Goal: Check status: Check status

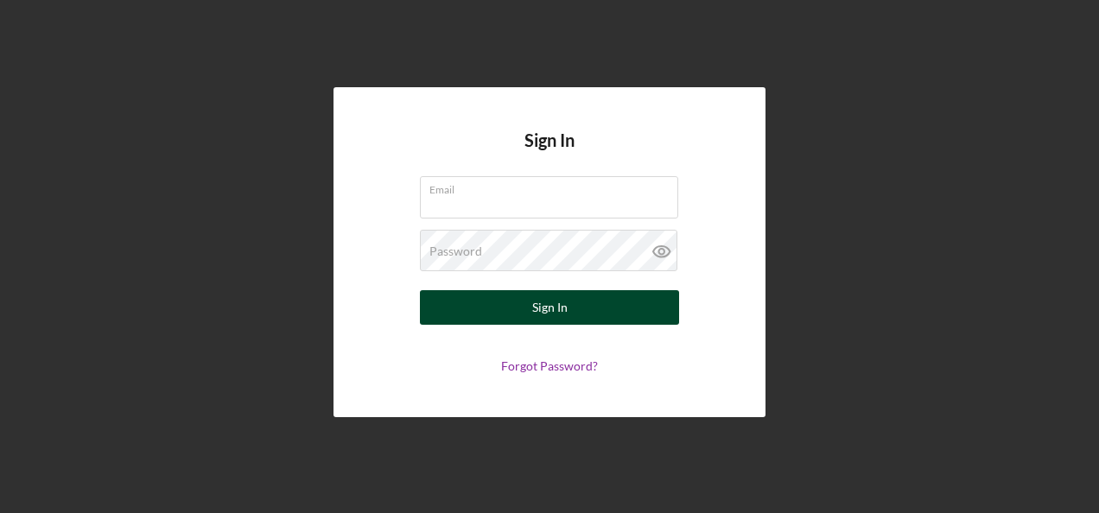
type input "[DOMAIN_NAME][EMAIL_ADDRESS][DOMAIN_NAME]"
click at [613, 318] on button "Sign In" at bounding box center [549, 307] width 259 height 35
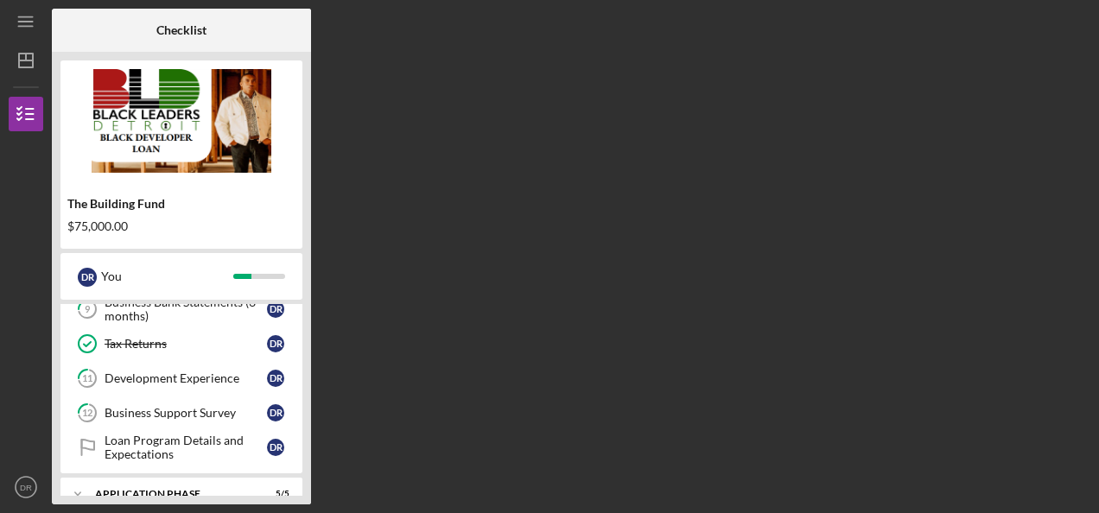
scroll to position [453, 0]
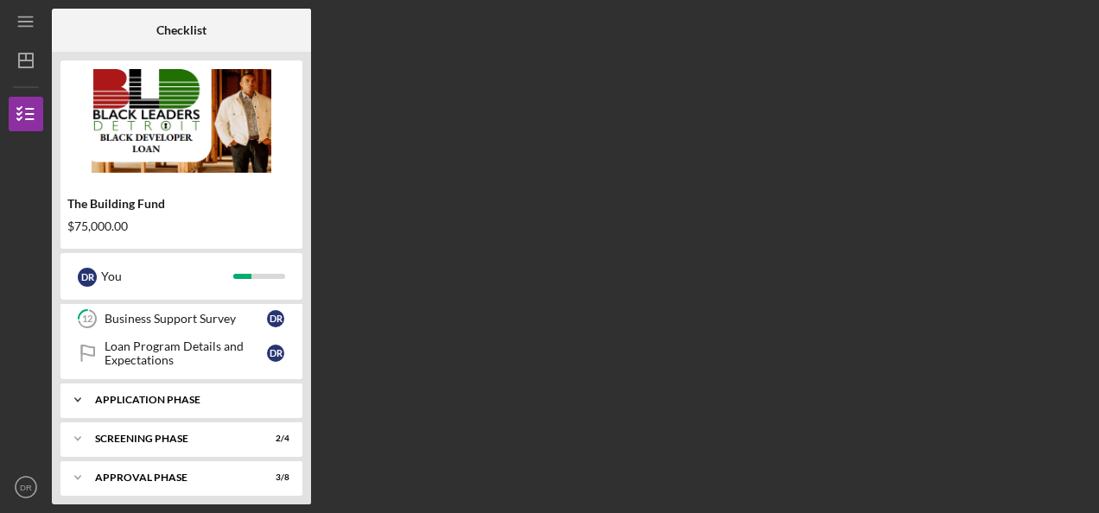
click at [86, 387] on icon "Icon/Expander" at bounding box center [77, 400] width 35 height 35
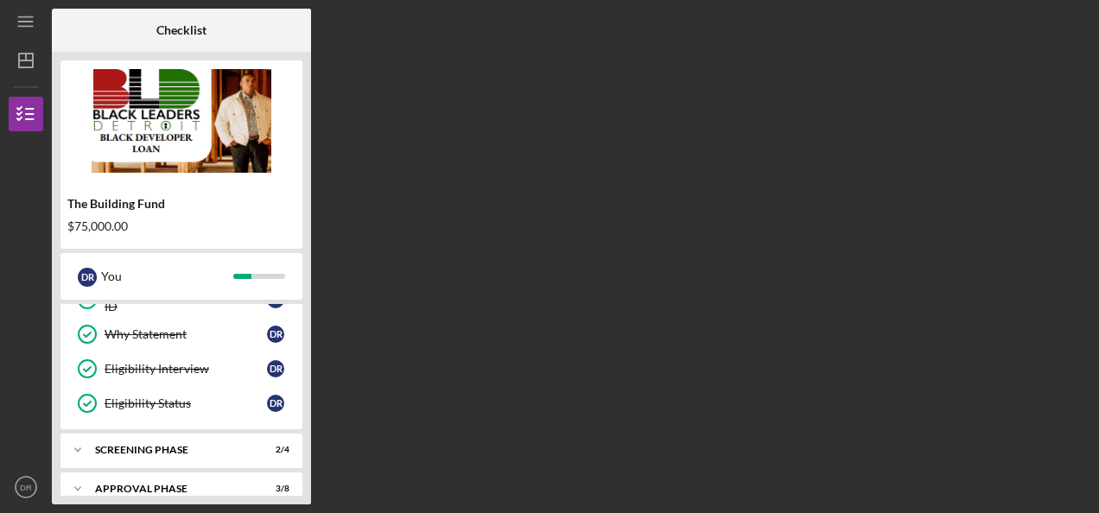
scroll to position [632, 0]
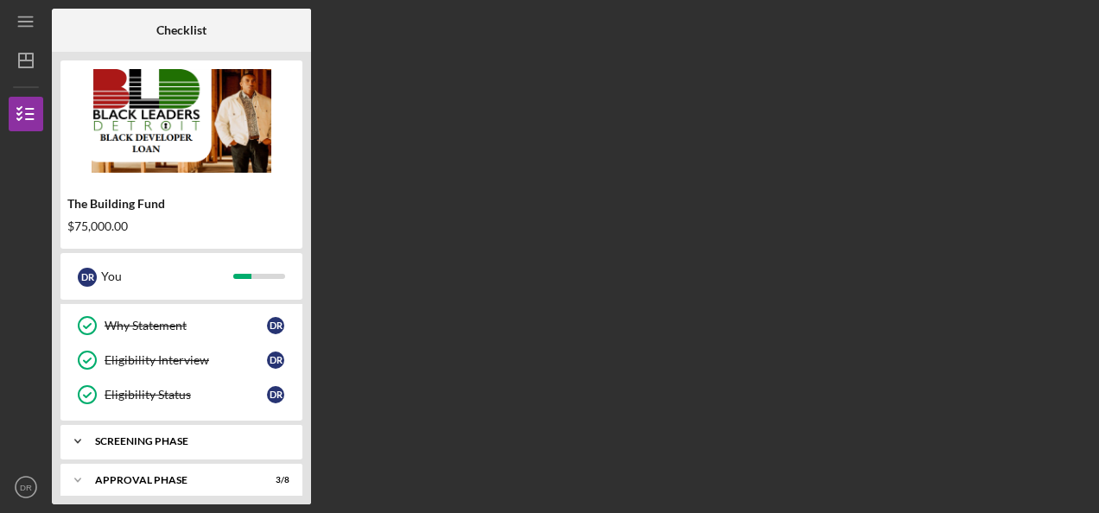
click at [75, 426] on icon "Icon/Expander" at bounding box center [77, 441] width 35 height 35
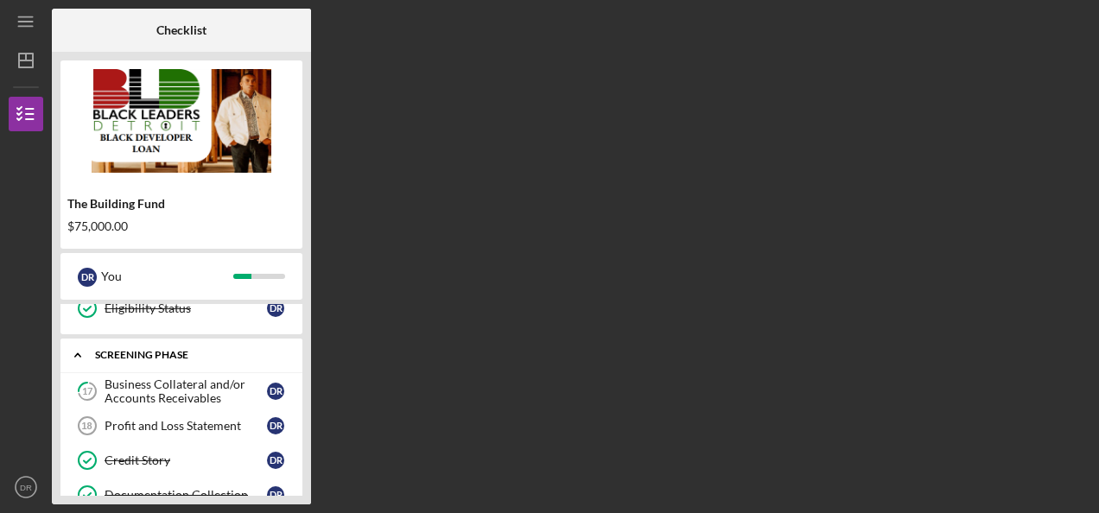
scroll to position [719, 0]
click at [174, 379] on div "Business Collateral and/or Accounts Receivables" at bounding box center [186, 392] width 162 height 28
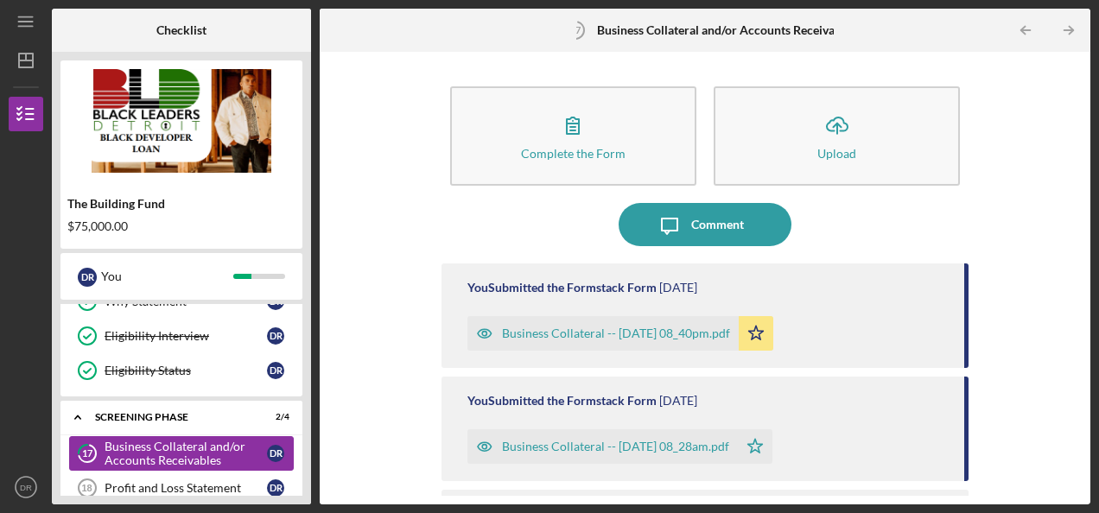
scroll to position [655, 0]
click at [73, 410] on icon "Icon/Expander" at bounding box center [77, 419] width 35 height 35
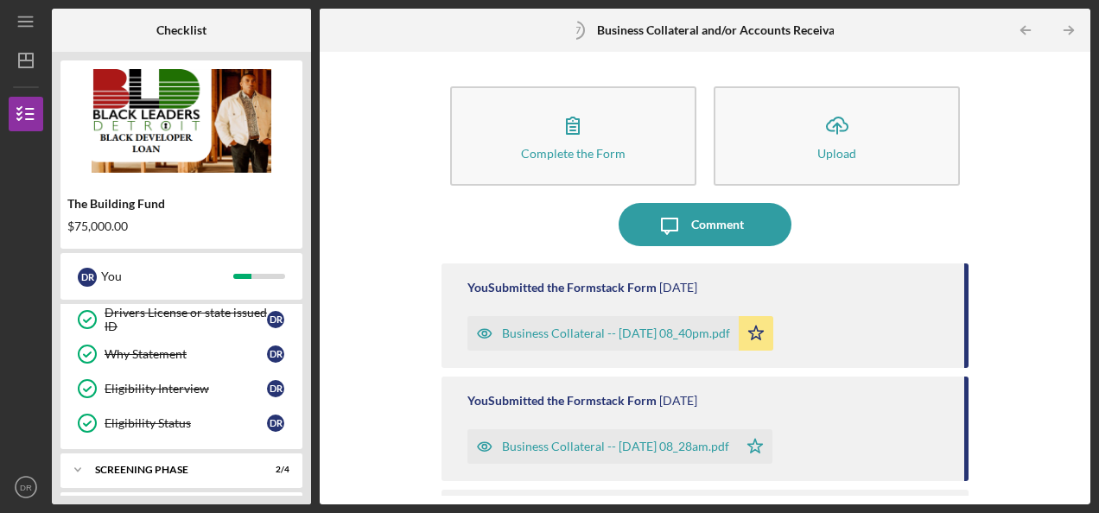
scroll to position [632, 0]
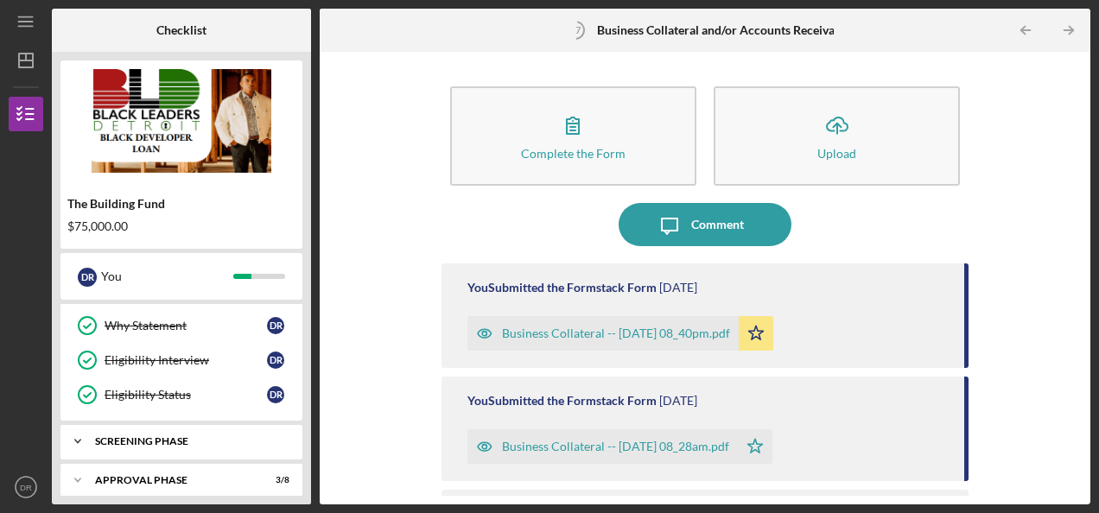
click at [76, 432] on icon "Icon/Expander" at bounding box center [77, 441] width 35 height 35
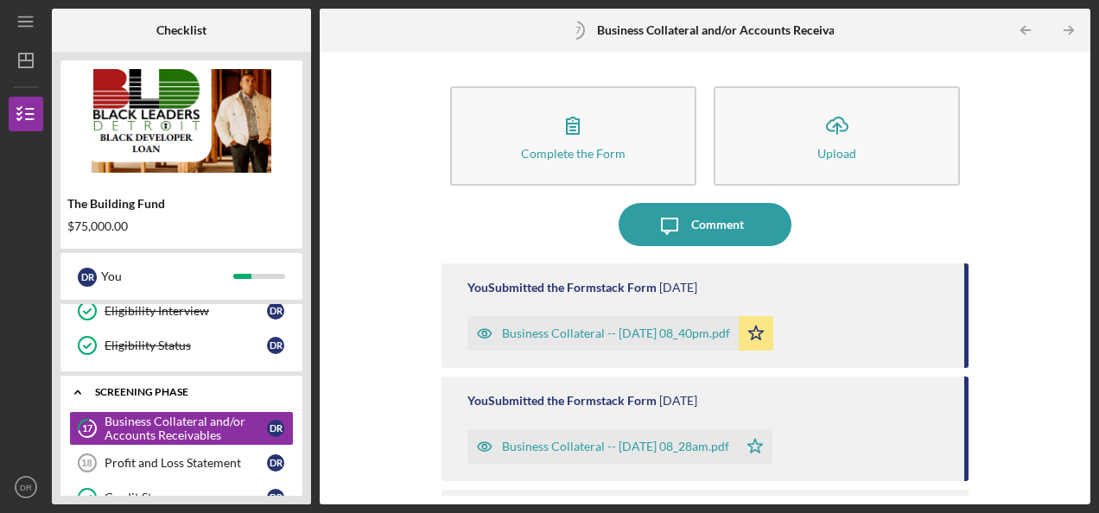
scroll to position [698, 0]
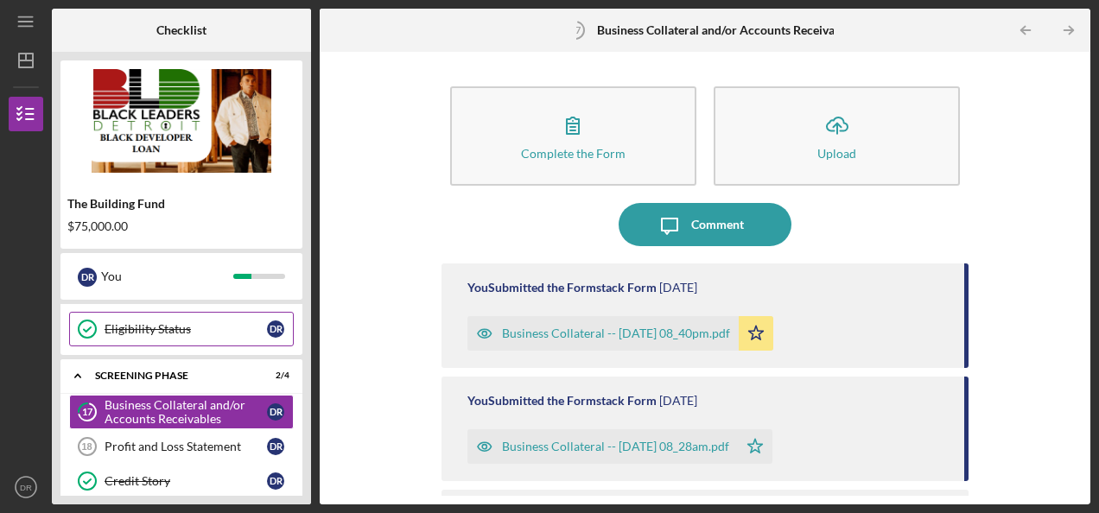
click at [146, 322] on div "Eligibility Status" at bounding box center [186, 329] width 162 height 14
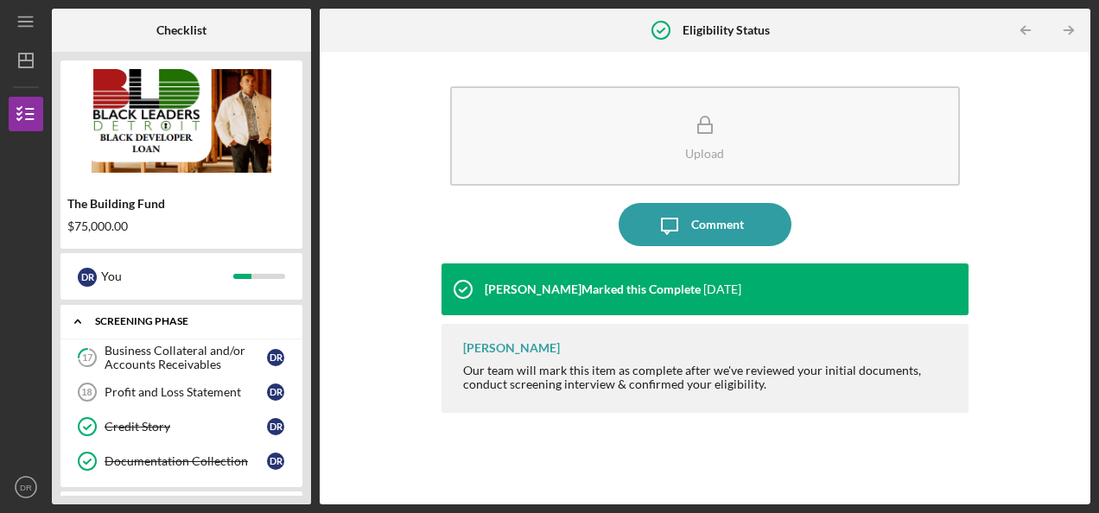
scroll to position [753, 0]
click at [152, 344] on div "Business Collateral and/or Accounts Receivables" at bounding box center [186, 357] width 162 height 28
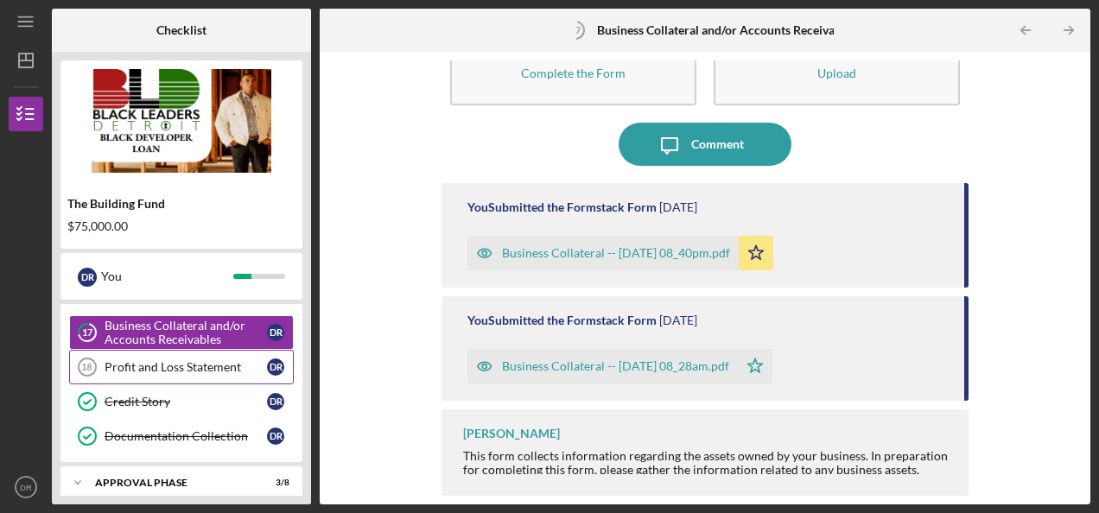
scroll to position [767, 0]
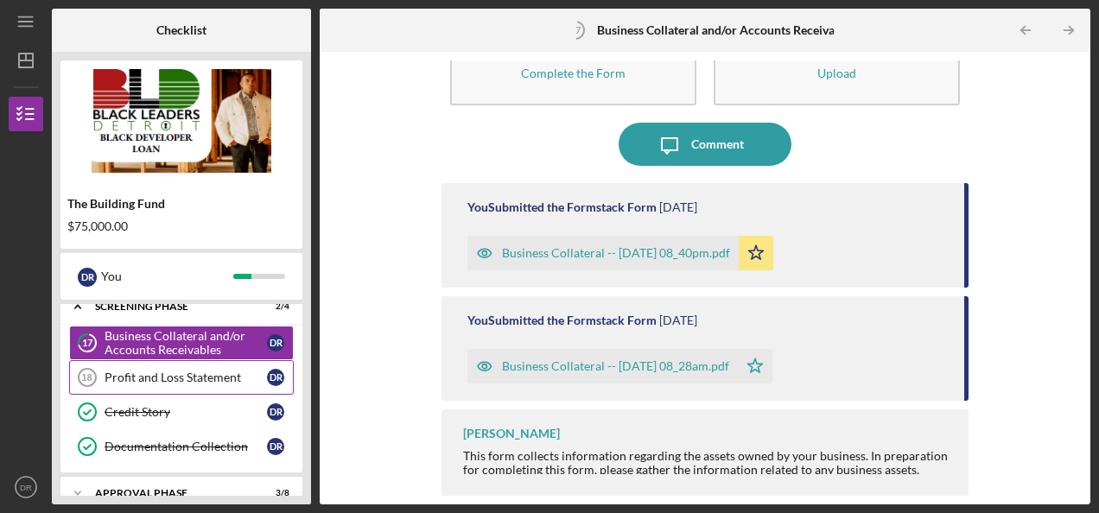
click at [157, 371] on div "Profit and Loss Statement" at bounding box center [186, 378] width 162 height 14
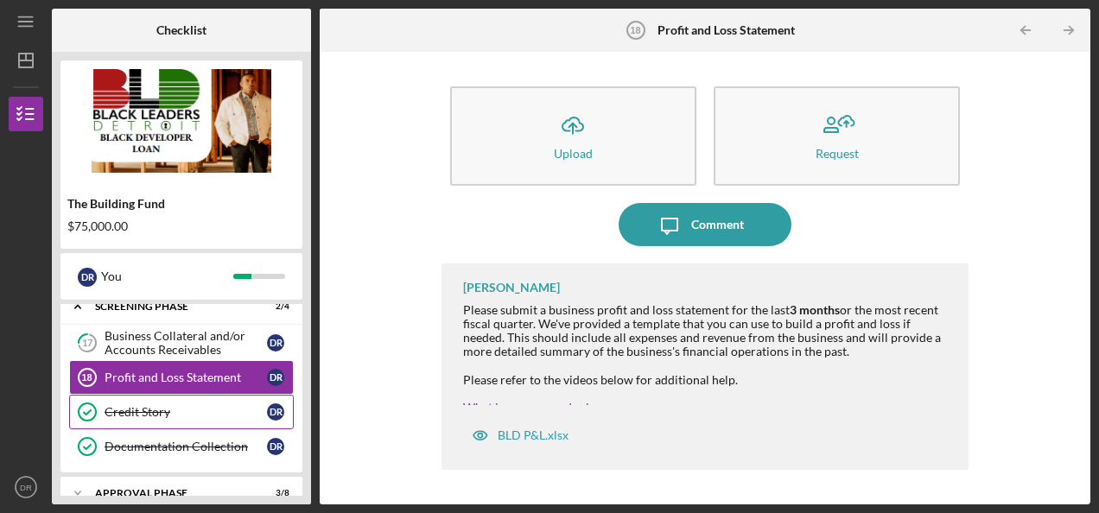
click at [132, 405] on div "Credit Story" at bounding box center [186, 412] width 162 height 14
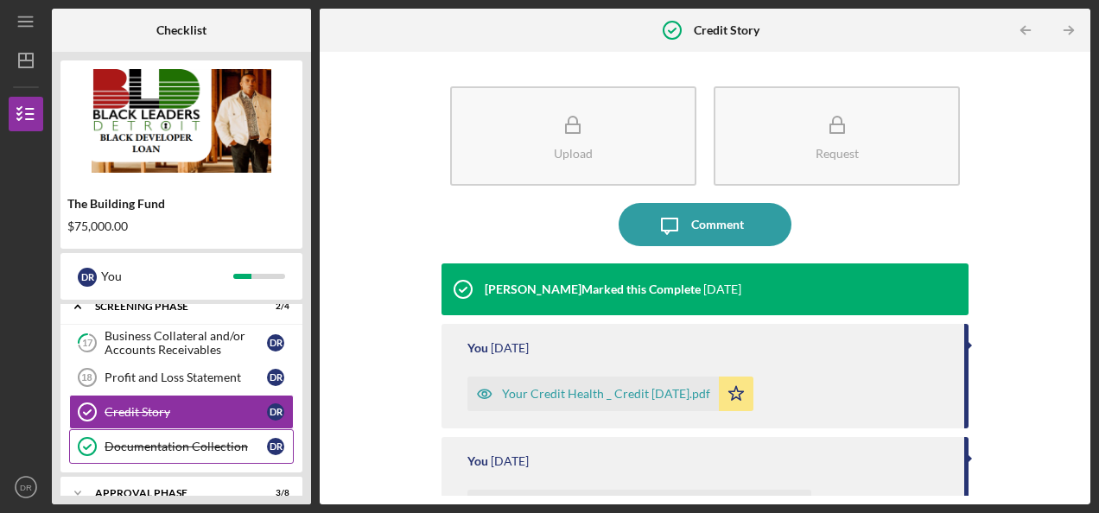
click at [136, 440] on div "Documentation Collection" at bounding box center [186, 447] width 162 height 14
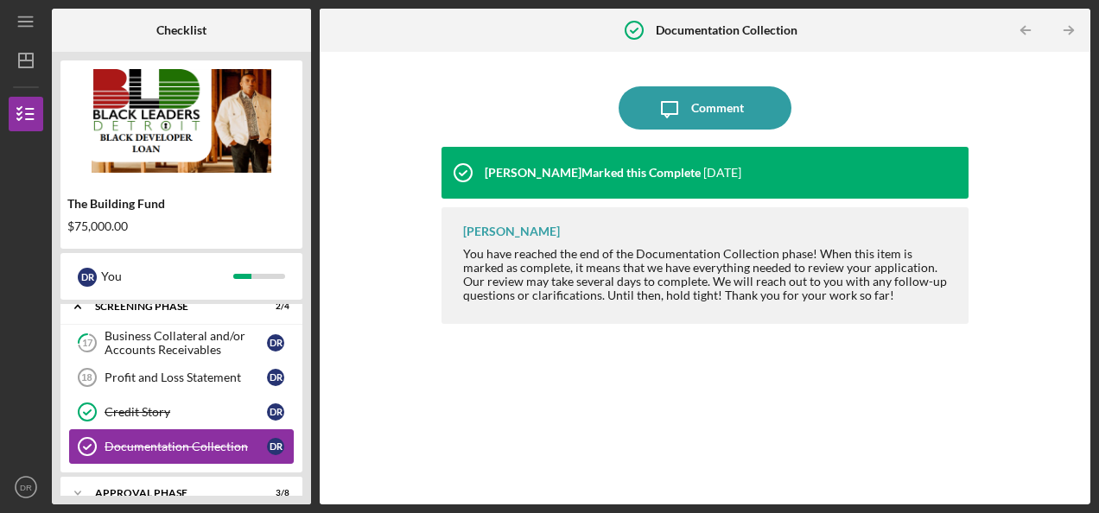
scroll to position [777, 0]
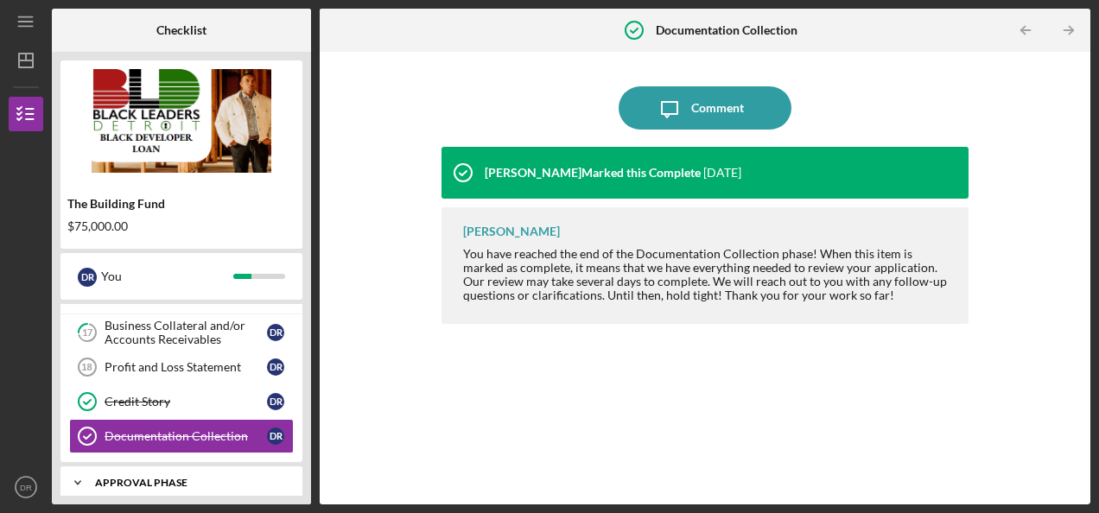
click at [87, 472] on icon "Icon/Expander" at bounding box center [77, 483] width 35 height 35
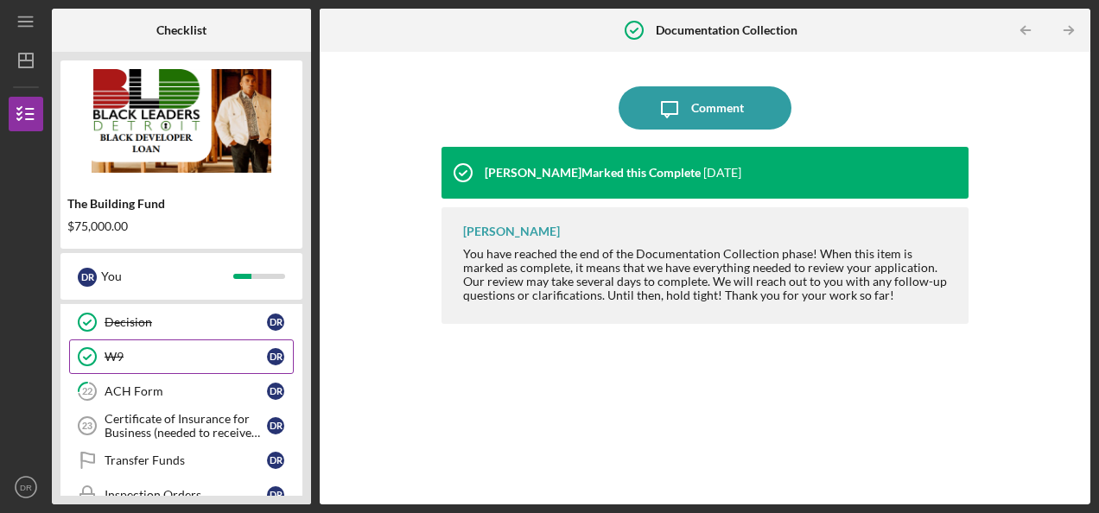
scroll to position [1007, 0]
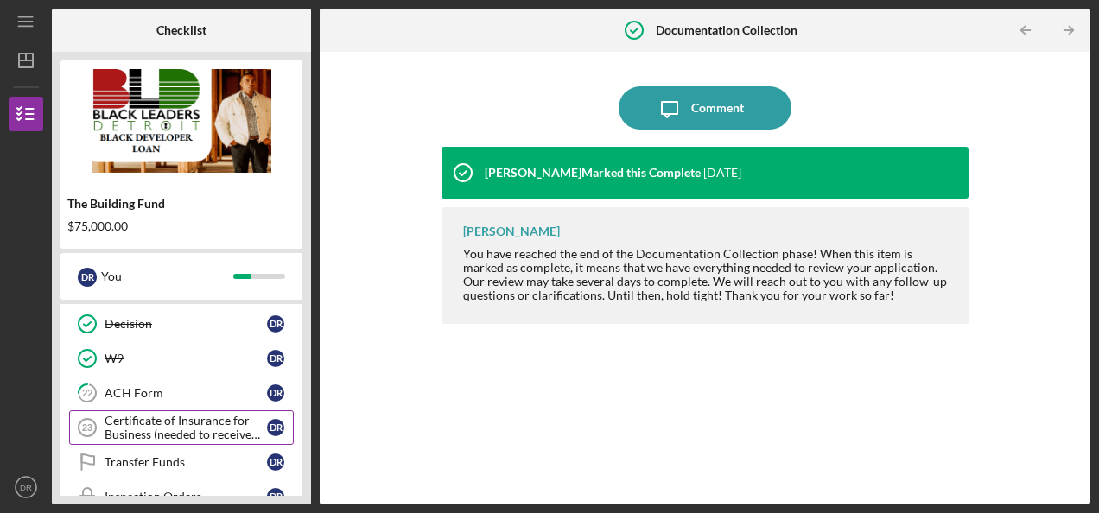
click at [164, 414] on div "Certificate of Insurance for Business (needed to receive funds)" at bounding box center [186, 428] width 162 height 28
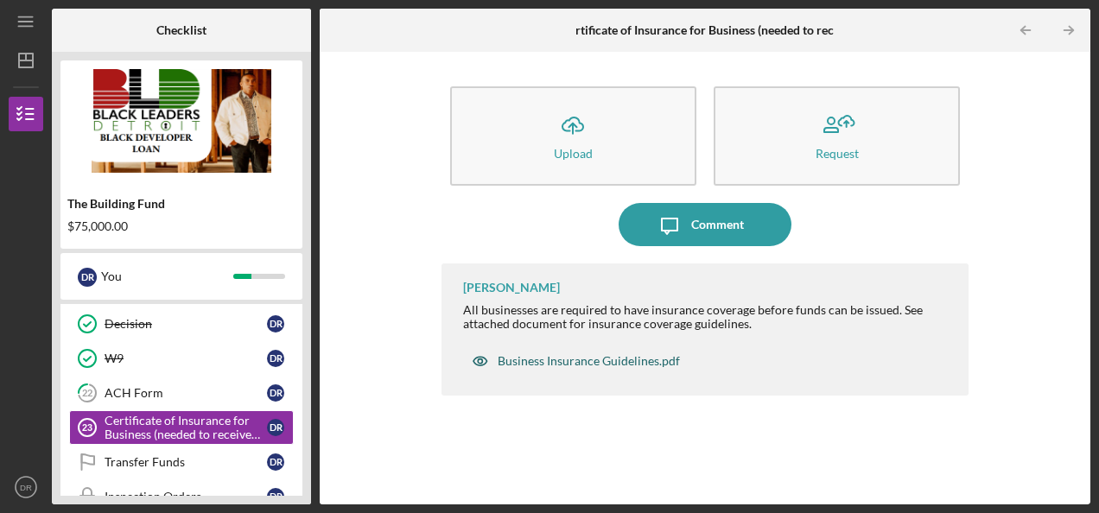
click at [556, 368] on div "Business Insurance Guidelines.pdf" at bounding box center [575, 361] width 225 height 35
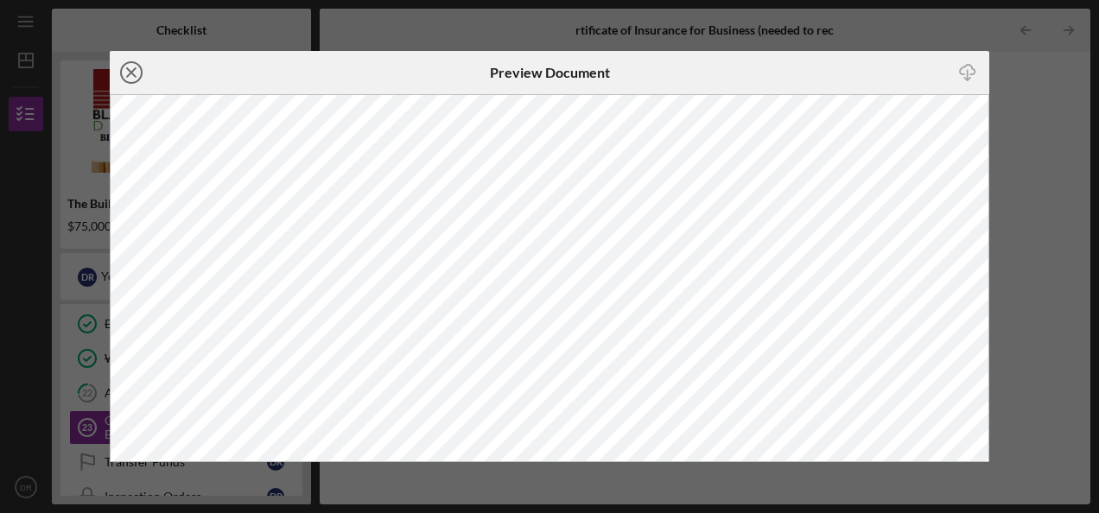
click at [136, 77] on line at bounding box center [131, 72] width 9 height 9
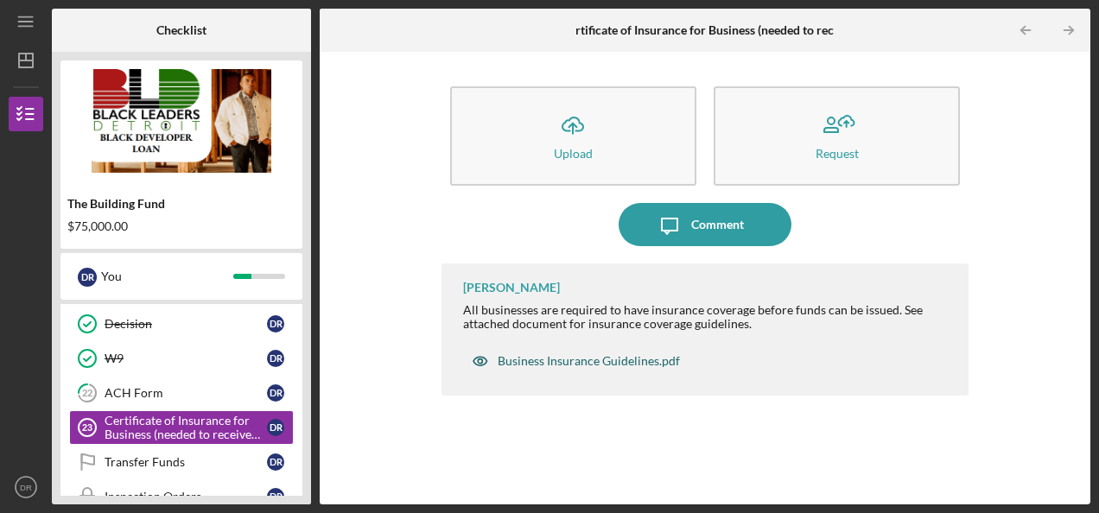
click at [555, 365] on div "Business Insurance Guidelines.pdf" at bounding box center [589, 361] width 182 height 14
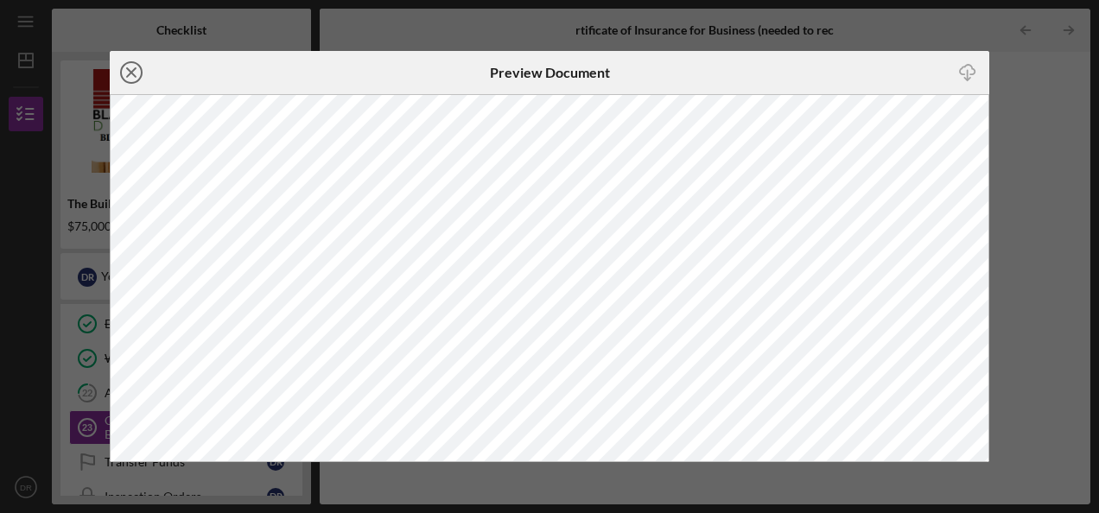
click at [138, 74] on icon "Icon/Close" at bounding box center [131, 72] width 43 height 43
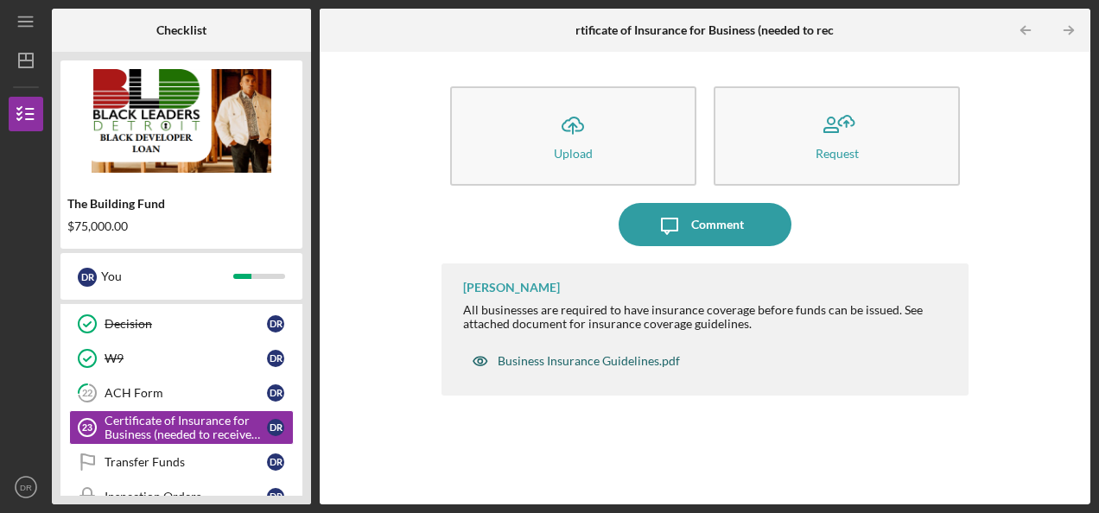
click at [544, 354] on div "Business Insurance Guidelines.pdf" at bounding box center [589, 361] width 182 height 14
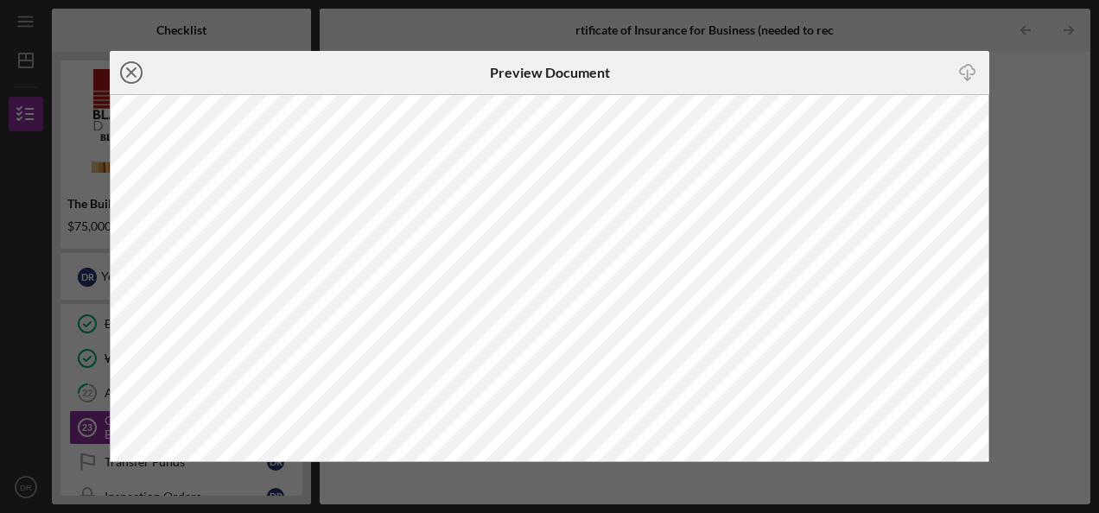
click at [138, 67] on icon "Icon/Close" at bounding box center [131, 72] width 43 height 43
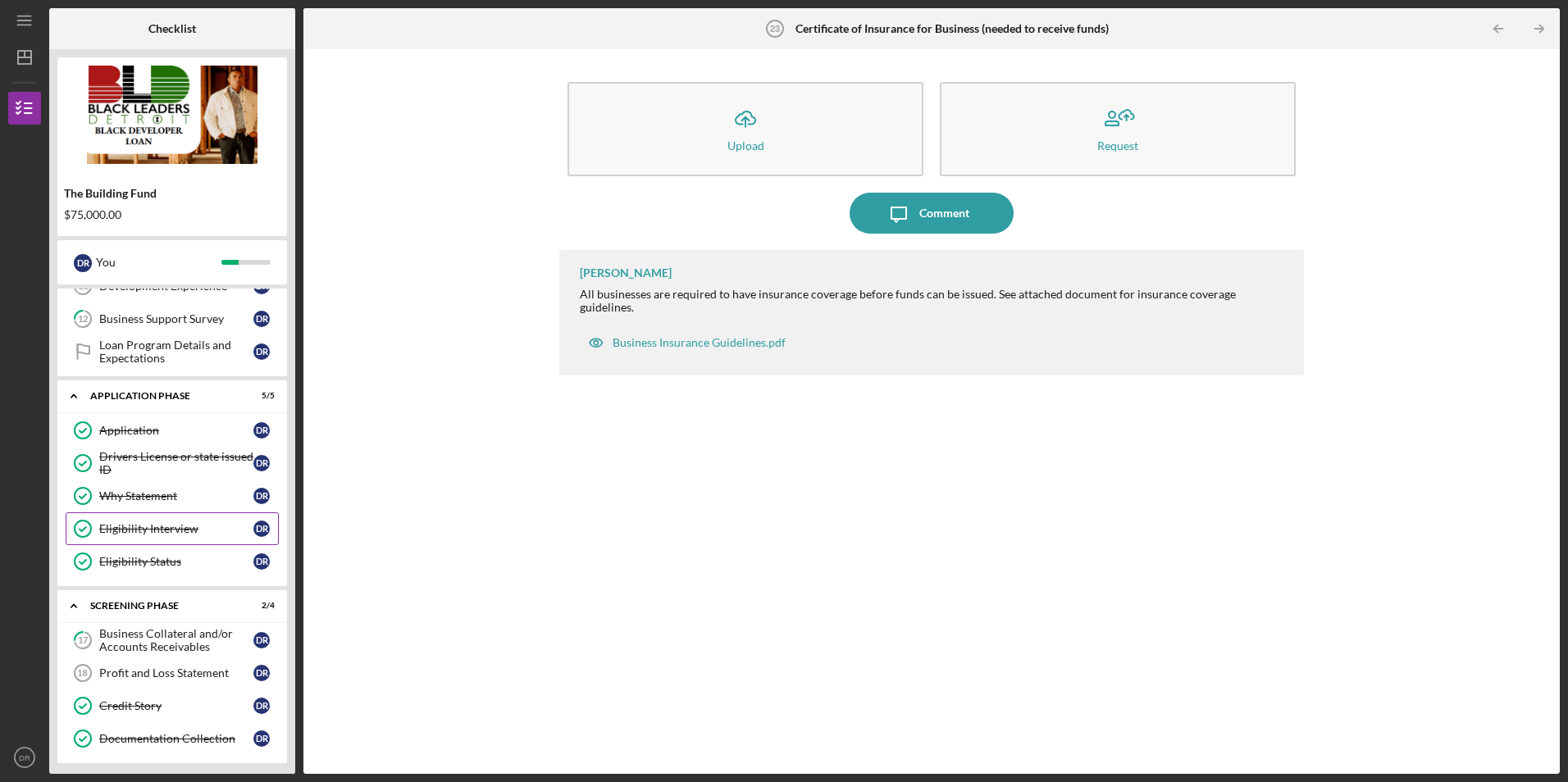
scroll to position [421, 0]
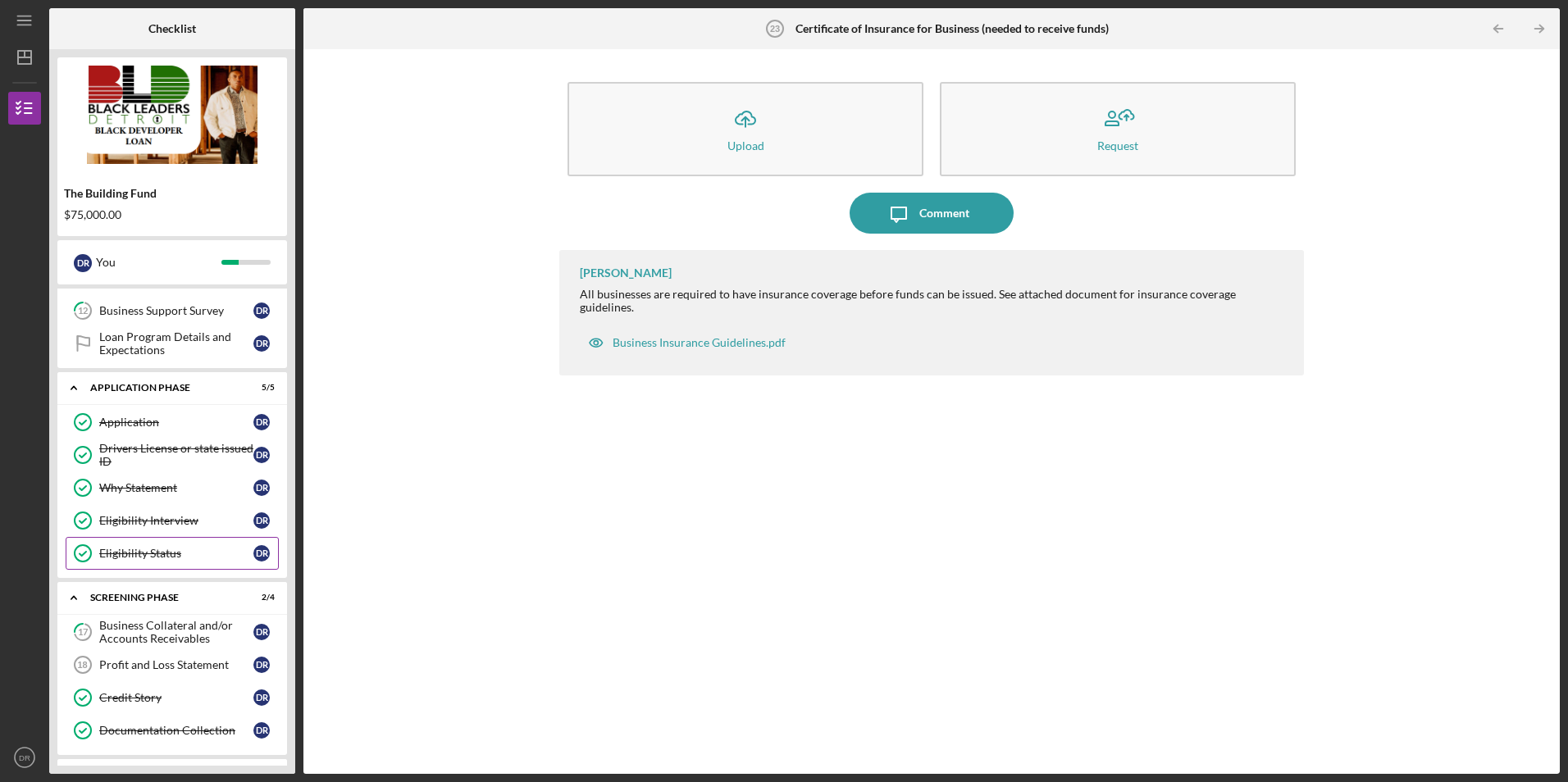
click at [172, 486] on link "Eligibility Status Eligibility Status D R" at bounding box center [172, 553] width 214 height 33
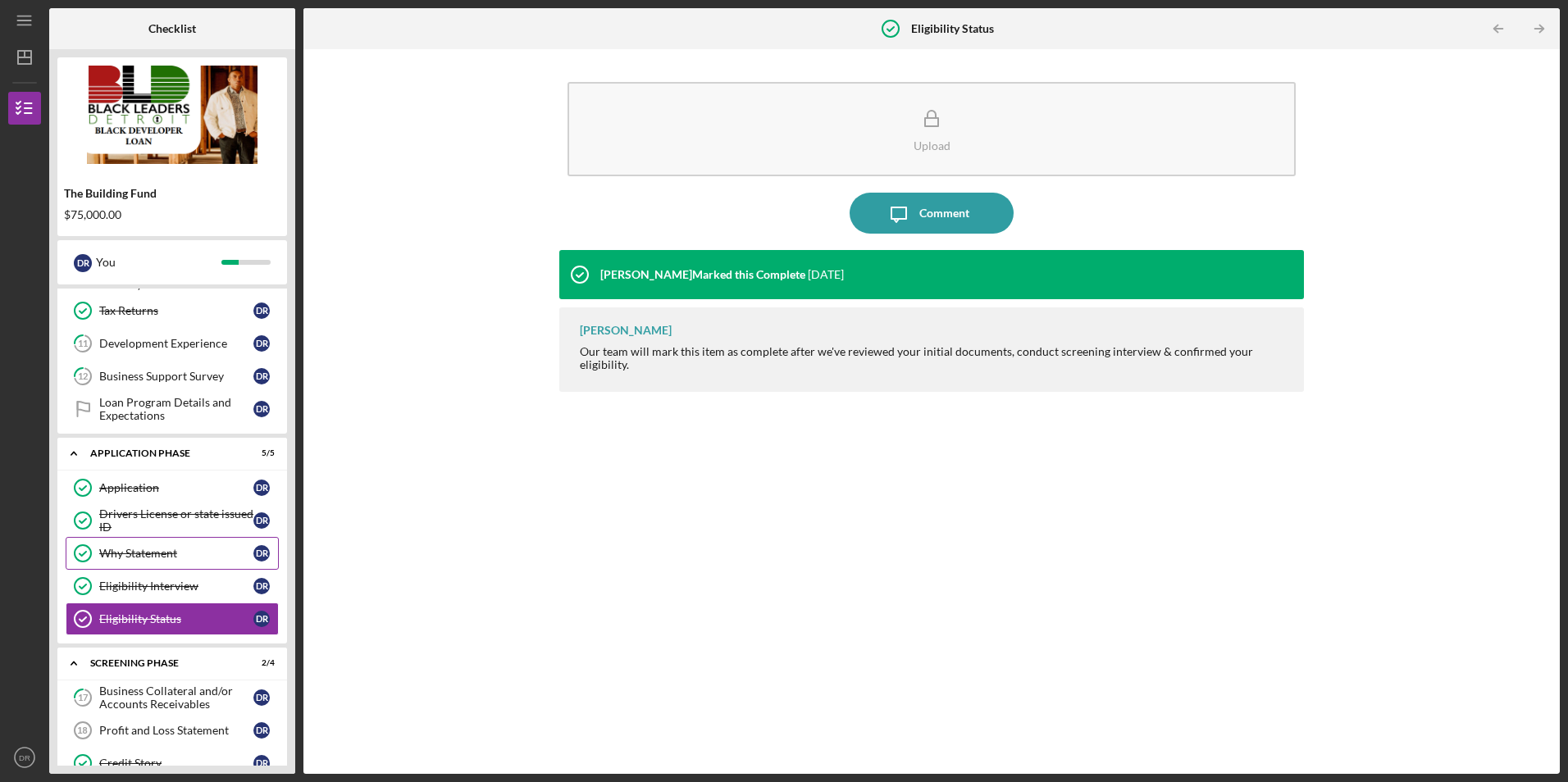
scroll to position [355, 0]
click at [187, 486] on link "Eligibility Interview Eligibility Interview D R" at bounding box center [172, 586] width 214 height 33
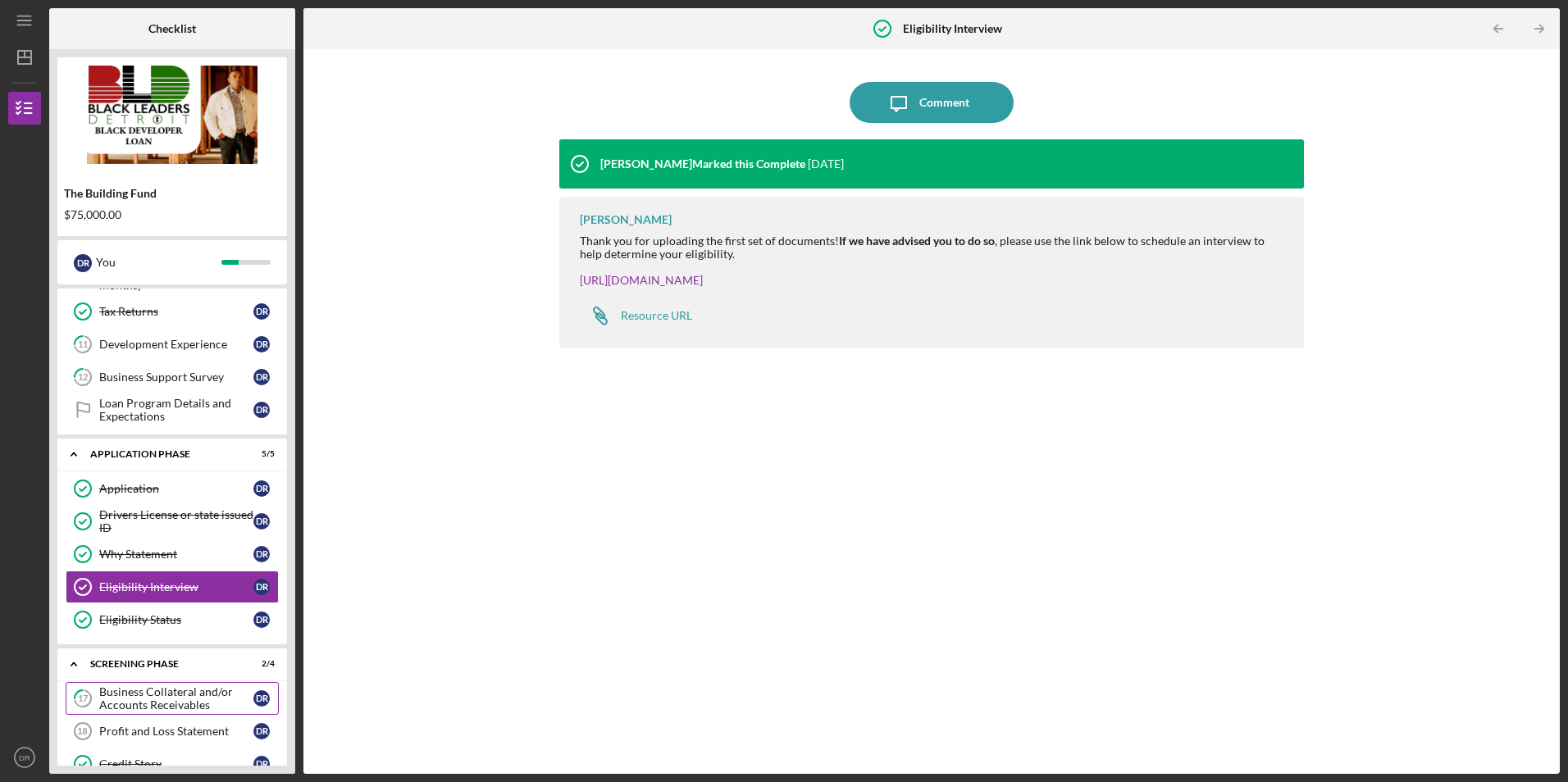
click at [187, 486] on div "Business Collateral and/or Accounts Receivables" at bounding box center [177, 698] width 154 height 27
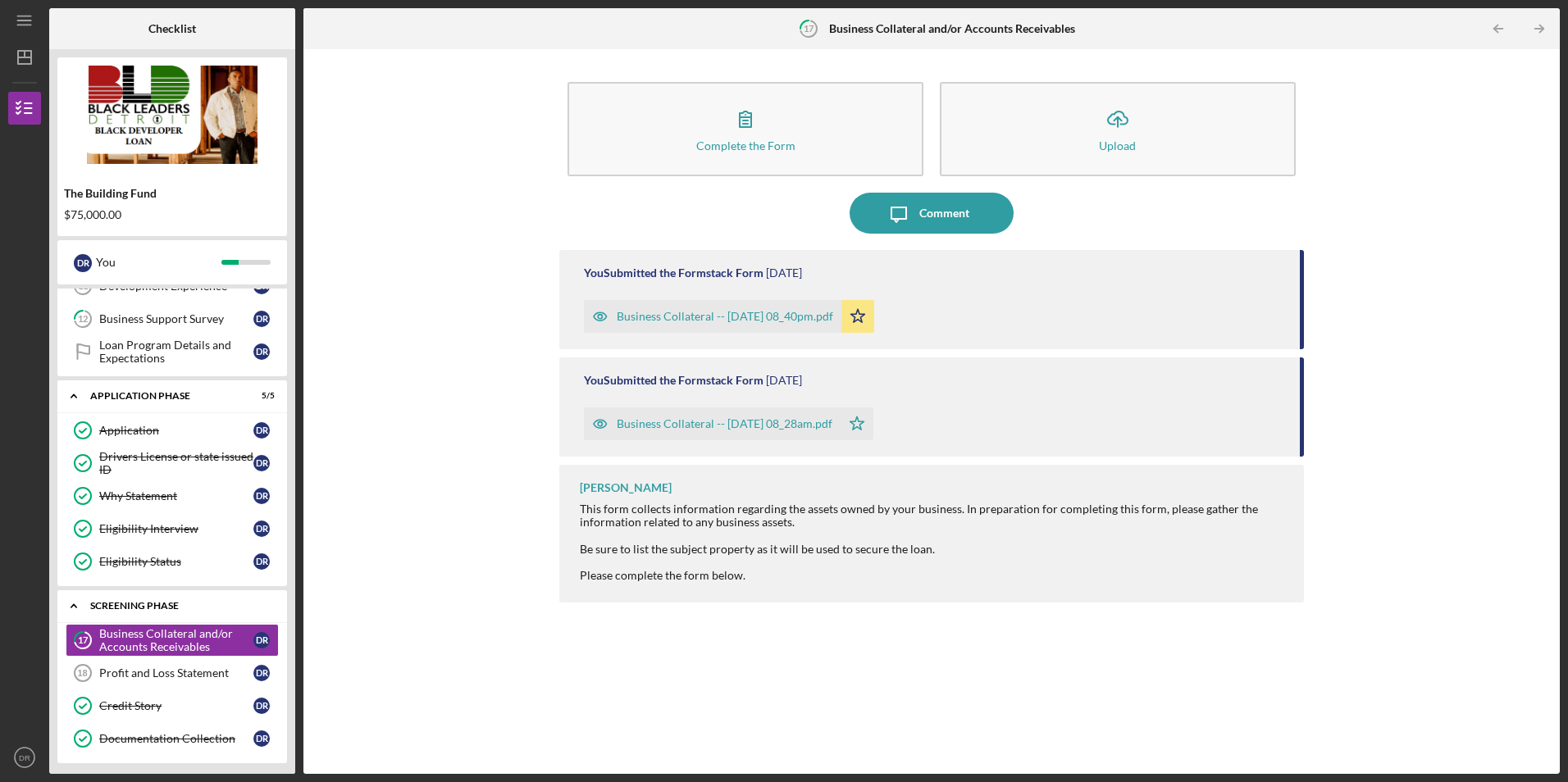
scroll to position [410, 0]
click at [73, 486] on icon "Icon/Expander" at bounding box center [73, 609] width 33 height 33
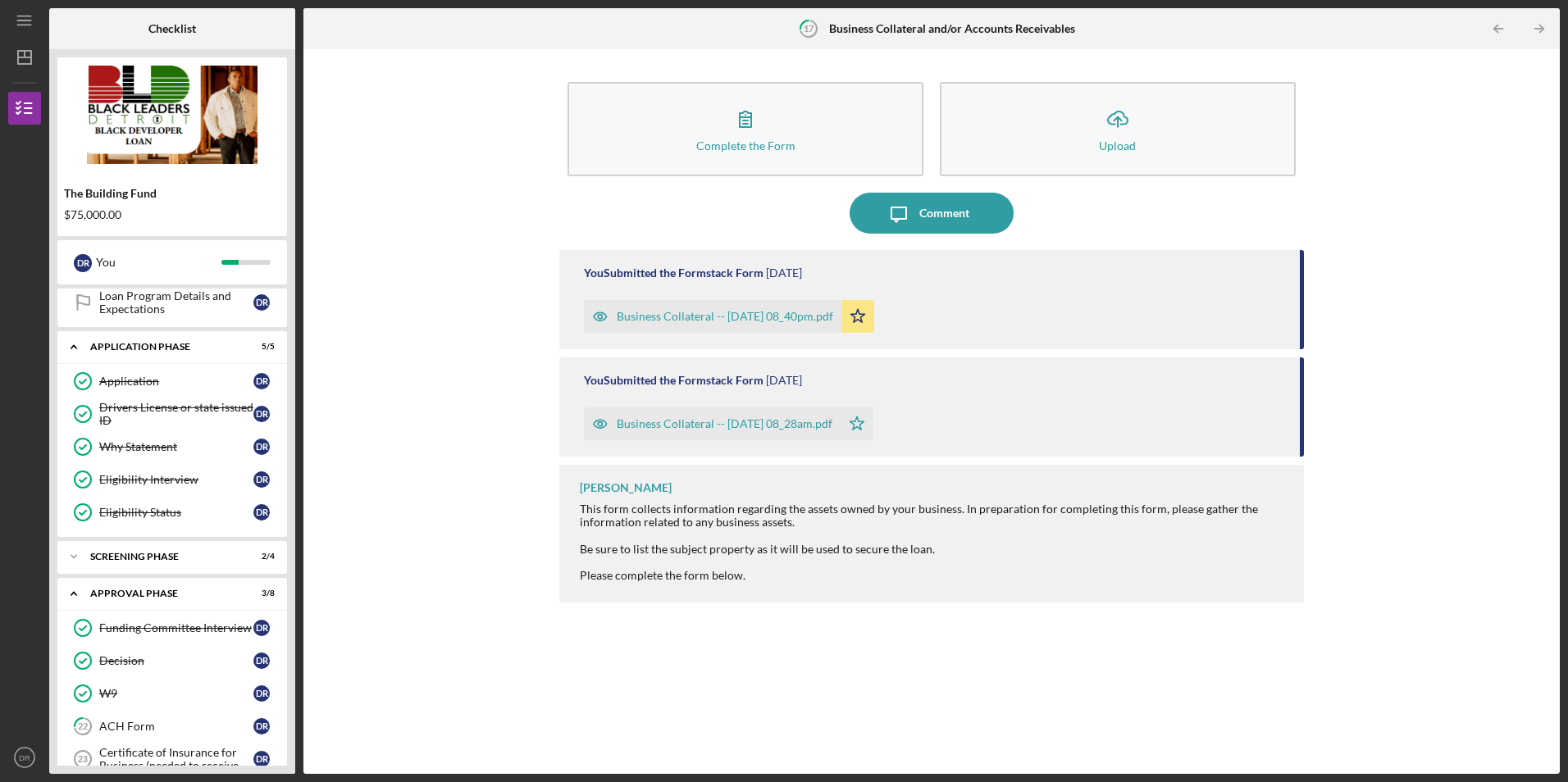
scroll to position [461, 0]
